Goal: Task Accomplishment & Management: Manage account settings

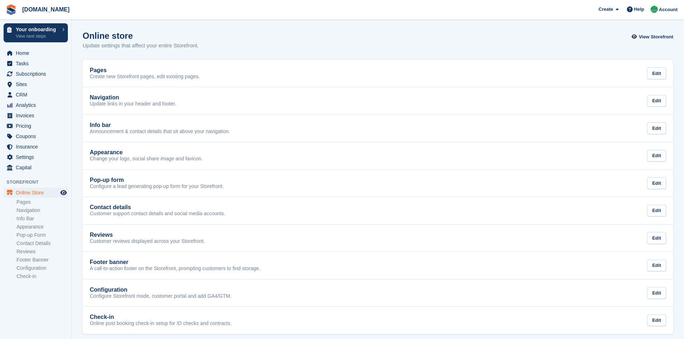
click at [317, 36] on div "Online store Update settings that affect your entire Storefront. View Storefront" at bounding box center [378, 45] width 591 height 28
click at [307, 39] on div "Online store Update settings that affect your entire Storefront. View Storefront" at bounding box center [378, 45] width 591 height 28
click at [272, 37] on div "Online store Update settings that affect your entire Storefront. View Storefront" at bounding box center [378, 45] width 591 height 28
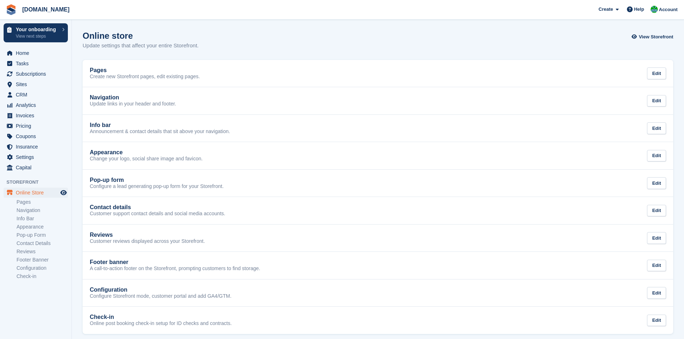
click at [272, 37] on div "Online store Update settings that affect your entire Storefront. View Storefront" at bounding box center [378, 45] width 591 height 28
click at [269, 38] on div "Online store Update settings that affect your entire Storefront. View Storefront" at bounding box center [378, 45] width 591 height 28
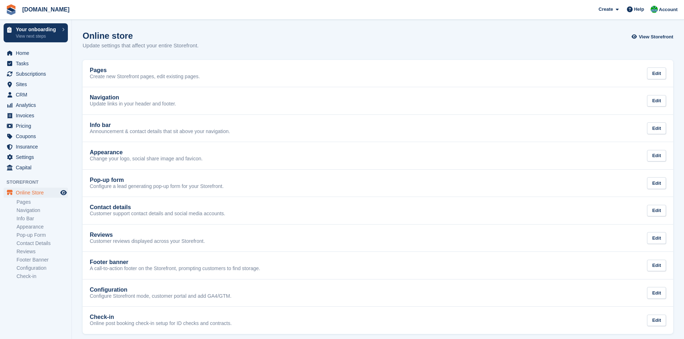
click at [269, 38] on div "Online store Update settings that affect your entire Storefront. View Storefront" at bounding box center [378, 45] width 591 height 28
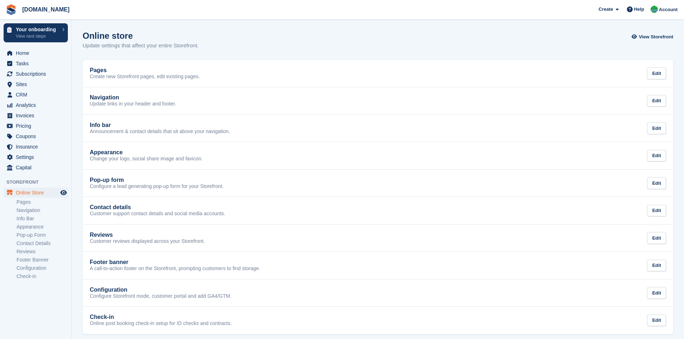
click at [269, 38] on div "Online store Update settings that affect your entire Storefront. View Storefront" at bounding box center [378, 45] width 591 height 28
click at [266, 37] on div "Online store Update settings that affect your entire Storefront. View Storefront" at bounding box center [378, 45] width 591 height 28
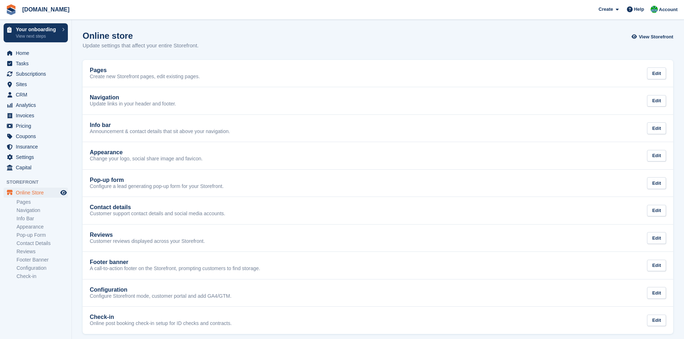
click at [264, 37] on div "Online store Update settings that affect your entire Storefront. View Storefront" at bounding box center [378, 45] width 591 height 28
click at [263, 38] on div "Online store Update settings that affect your entire Storefront. View Storefront" at bounding box center [378, 45] width 591 height 28
click at [258, 40] on div "Online store Update settings that affect your entire Storefront. View Storefront" at bounding box center [378, 45] width 591 height 28
click at [262, 36] on div "Online store Update settings that affect your entire Storefront. View Storefront" at bounding box center [378, 45] width 591 height 28
click at [261, 36] on div "Online store Update settings that affect your entire Storefront. View Storefront" at bounding box center [378, 45] width 591 height 28
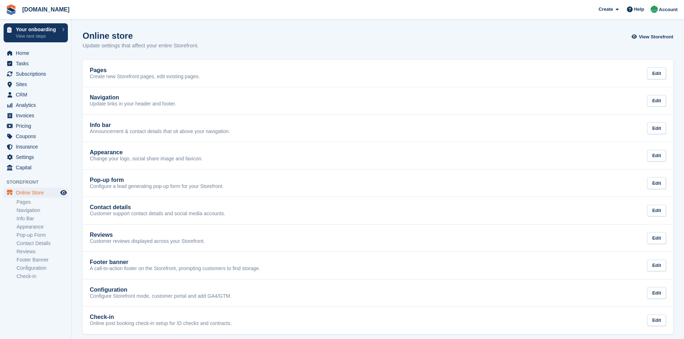
click at [261, 36] on div "Online store Update settings that affect your entire Storefront. View Storefront" at bounding box center [378, 45] width 591 height 28
click at [259, 37] on div "Online store Update settings that affect your entire Storefront. View Storefront" at bounding box center [378, 45] width 591 height 28
click at [254, 36] on div "Online store Update settings that affect your entire Storefront. View Storefront" at bounding box center [378, 45] width 591 height 28
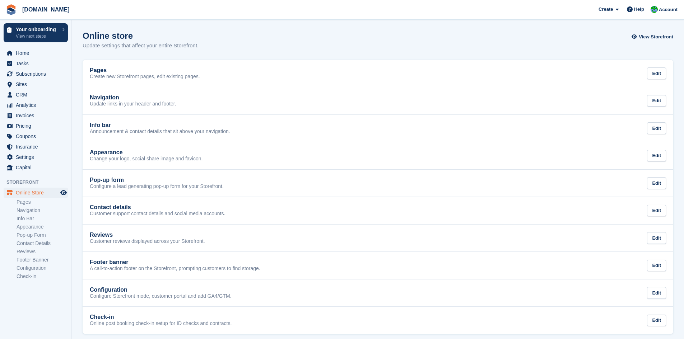
click at [246, 37] on div "Online store Update settings that affect your entire Storefront. View Storefront" at bounding box center [378, 45] width 591 height 28
click at [236, 37] on div "Online store Update settings that affect your entire Storefront. View Storefront" at bounding box center [378, 45] width 591 height 28
click at [244, 36] on div "Online store Update settings that affect your entire Storefront. View Storefront" at bounding box center [378, 45] width 591 height 28
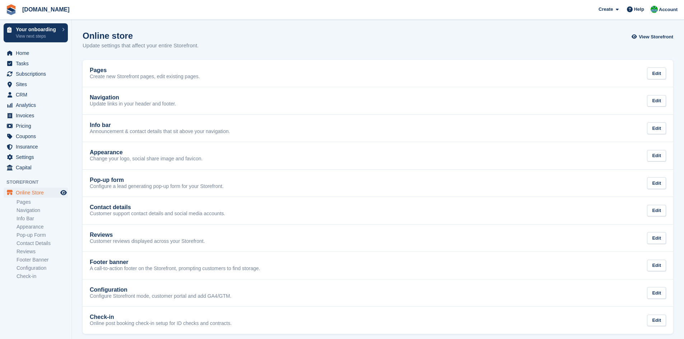
click at [255, 36] on div "Online store Update settings that affect your entire Storefront. View Storefront" at bounding box center [378, 45] width 591 height 28
click at [253, 39] on div "Online store Update settings that affect your entire Storefront. View Storefront" at bounding box center [378, 45] width 591 height 28
click at [252, 38] on div "Online store Update settings that affect your entire Storefront. View Storefront" at bounding box center [378, 45] width 591 height 28
click at [250, 36] on div "Online store Update settings that affect your entire Storefront. View Storefront" at bounding box center [378, 45] width 591 height 28
click at [249, 37] on div "Online store Update settings that affect your entire Storefront. View Storefront" at bounding box center [378, 45] width 591 height 28
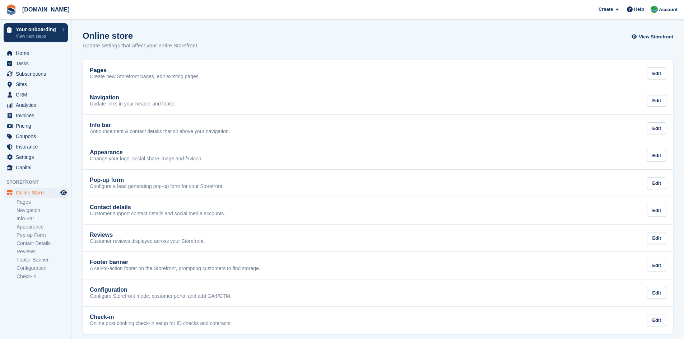
click at [247, 37] on div "Online store Update settings that affect your entire Storefront. View Storefront" at bounding box center [378, 45] width 591 height 28
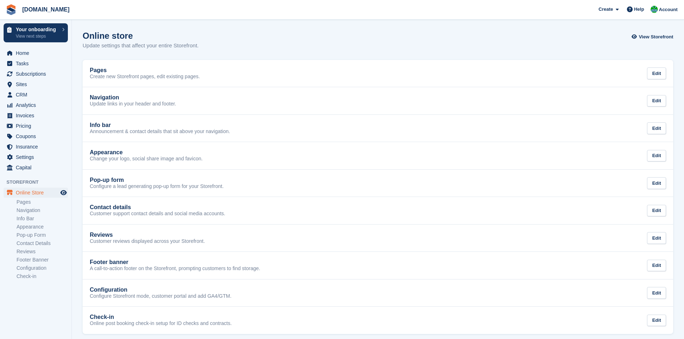
click at [247, 37] on div "Online store Update settings that affect your entire Storefront. View Storefront" at bounding box center [378, 45] width 591 height 28
click at [250, 36] on div "Online store Update settings that affect your entire Storefront. View Storefront" at bounding box center [378, 45] width 591 height 28
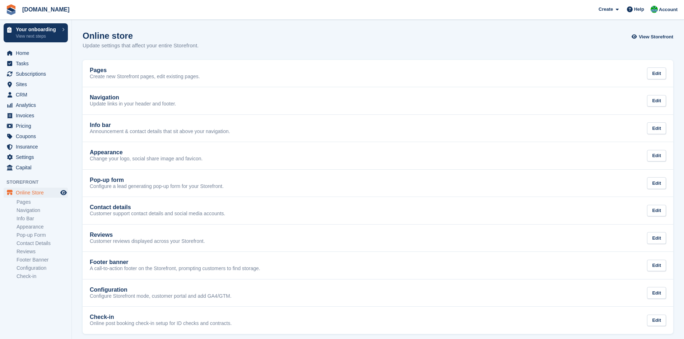
click at [244, 37] on div "Online store Update settings that affect your entire Storefront. View Storefront" at bounding box center [378, 45] width 591 height 28
click at [258, 36] on div "Online store Update settings that affect your entire Storefront. View Storefront" at bounding box center [378, 45] width 591 height 28
click at [283, 34] on div "Online store Update settings that affect your entire Storefront. View Storefront" at bounding box center [378, 45] width 591 height 28
click at [282, 36] on div "Online store Update settings that affect your entire Storefront. View Storefront" at bounding box center [378, 45] width 591 height 28
click at [282, 37] on div "Online store Update settings that affect your entire Storefront. View Storefront" at bounding box center [378, 45] width 591 height 28
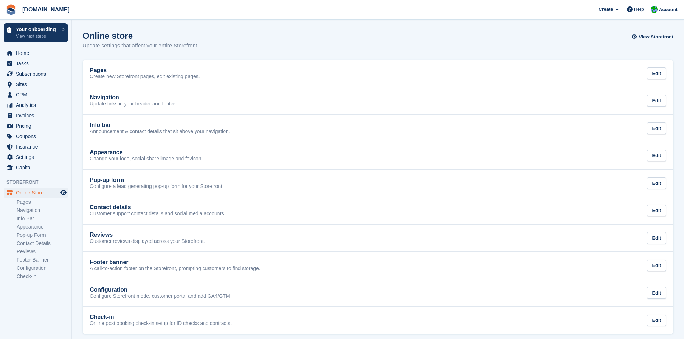
click at [282, 38] on div "Online store Update settings that affect your entire Storefront. View Storefront" at bounding box center [378, 45] width 591 height 28
click at [282, 37] on div "Online store Update settings that affect your entire Storefront. View Storefront" at bounding box center [378, 45] width 591 height 28
click at [280, 38] on div "Online store Update settings that affect your entire Storefront. View Storefront" at bounding box center [378, 45] width 591 height 28
click at [273, 36] on div "Online store Update settings that affect your entire Storefront. View Storefront" at bounding box center [378, 45] width 591 height 28
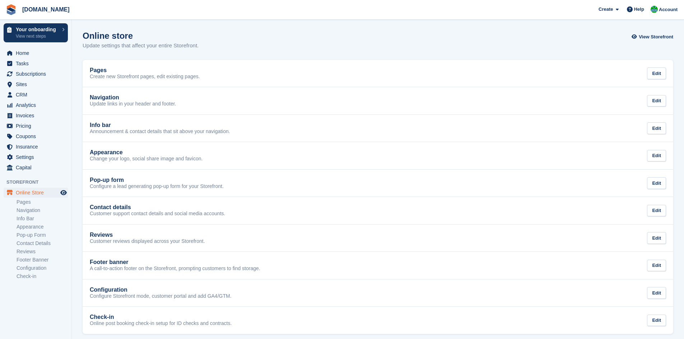
click at [293, 41] on div "Online store Update settings that affect your entire Storefront. View Storefront" at bounding box center [378, 45] width 591 height 28
click at [289, 39] on div "Online store Update settings that affect your entire Storefront. View Storefront" at bounding box center [378, 45] width 591 height 28
click at [231, 41] on div "Online store Update settings that affect your entire Storefront. View Storefront" at bounding box center [378, 45] width 591 height 28
click at [263, 40] on div "Online store Update settings that affect your entire Storefront. View Storefront" at bounding box center [378, 45] width 591 height 28
click at [263, 38] on div "Online store Update settings that affect your entire Storefront. View Storefront" at bounding box center [378, 45] width 591 height 28
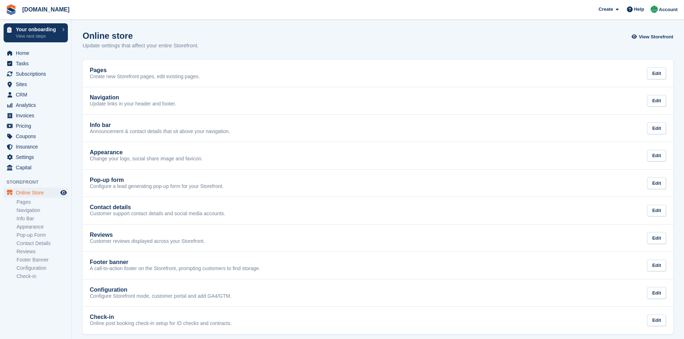
click at [260, 37] on div "Online store Update settings that affect your entire Storefront. View Storefront" at bounding box center [378, 45] width 591 height 28
